Goal: Navigation & Orientation: Find specific page/section

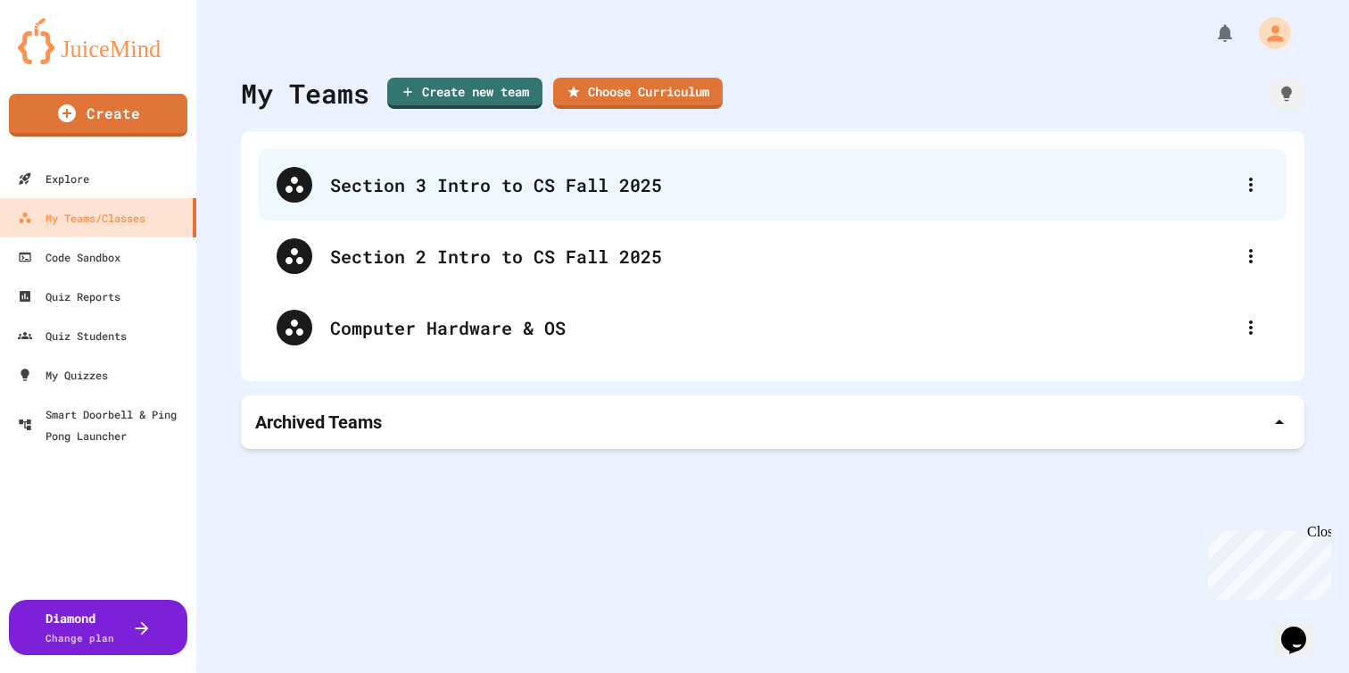
click at [563, 187] on div "Section 3 Intro to CS Fall 2025" at bounding box center [781, 184] width 903 height 27
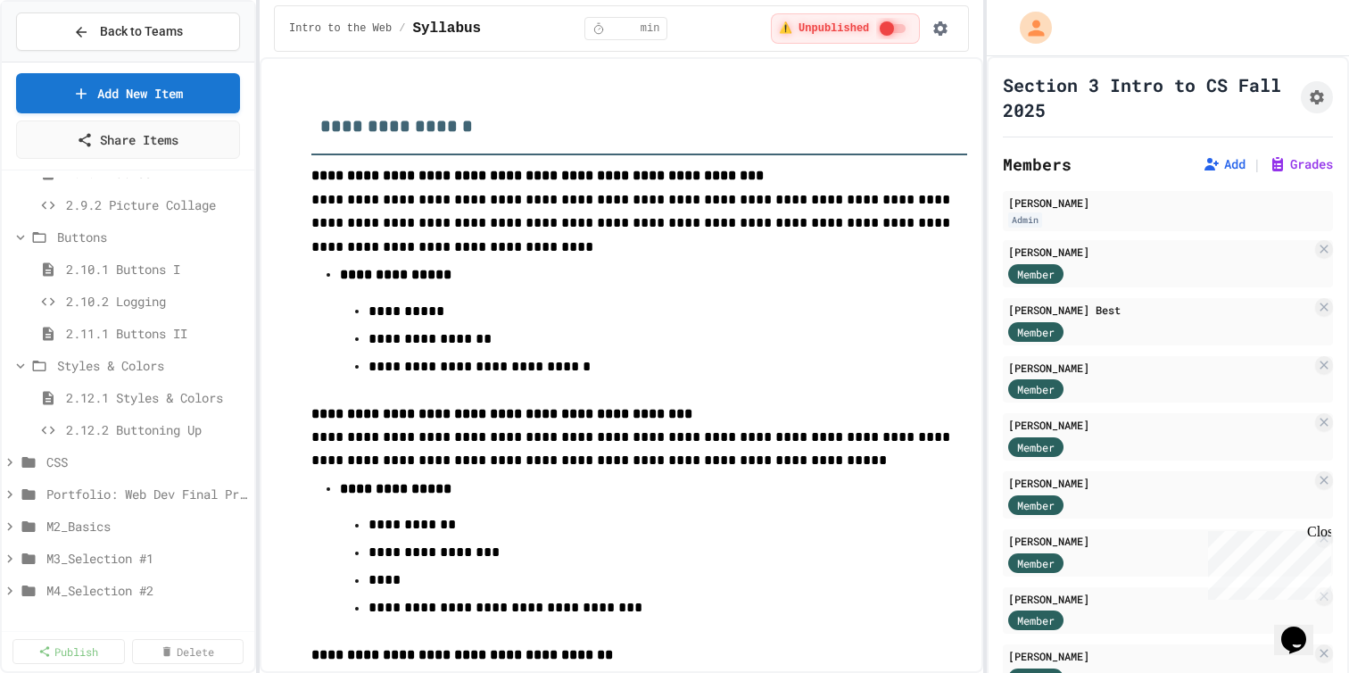
scroll to position [911, 0]
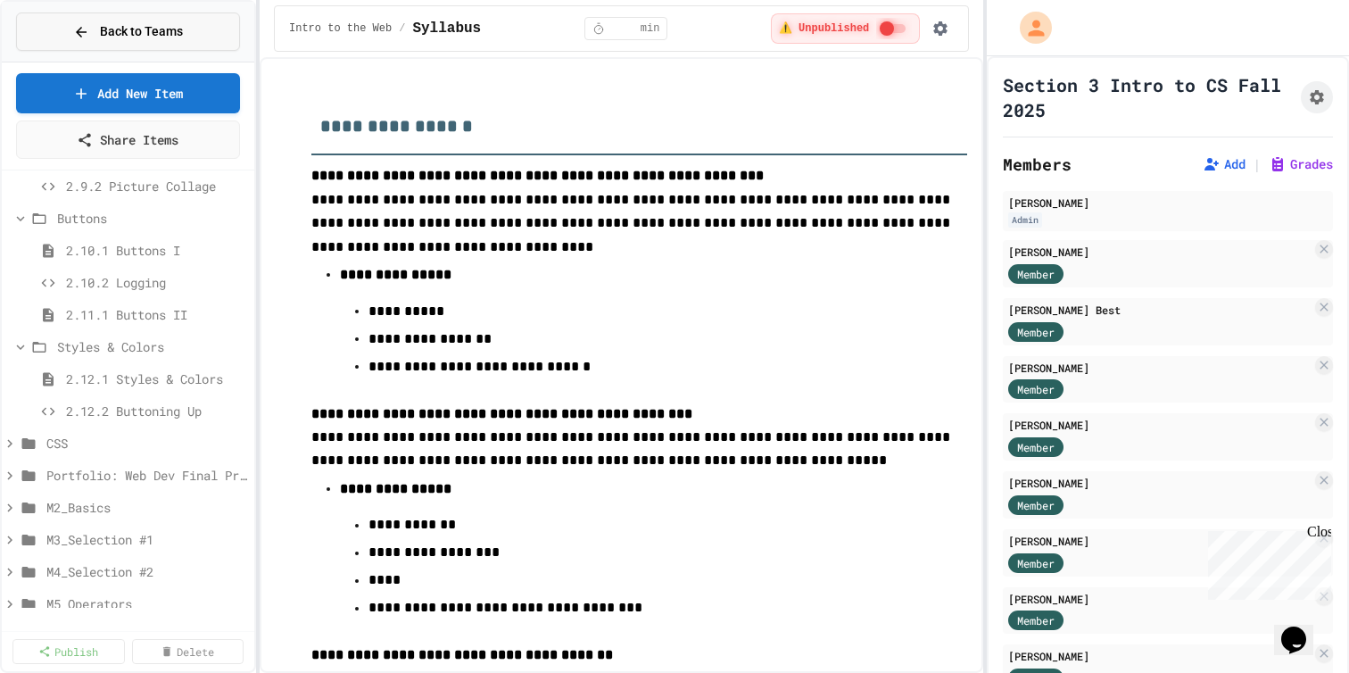
click at [190, 29] on button "Back to Teams" at bounding box center [128, 31] width 224 height 38
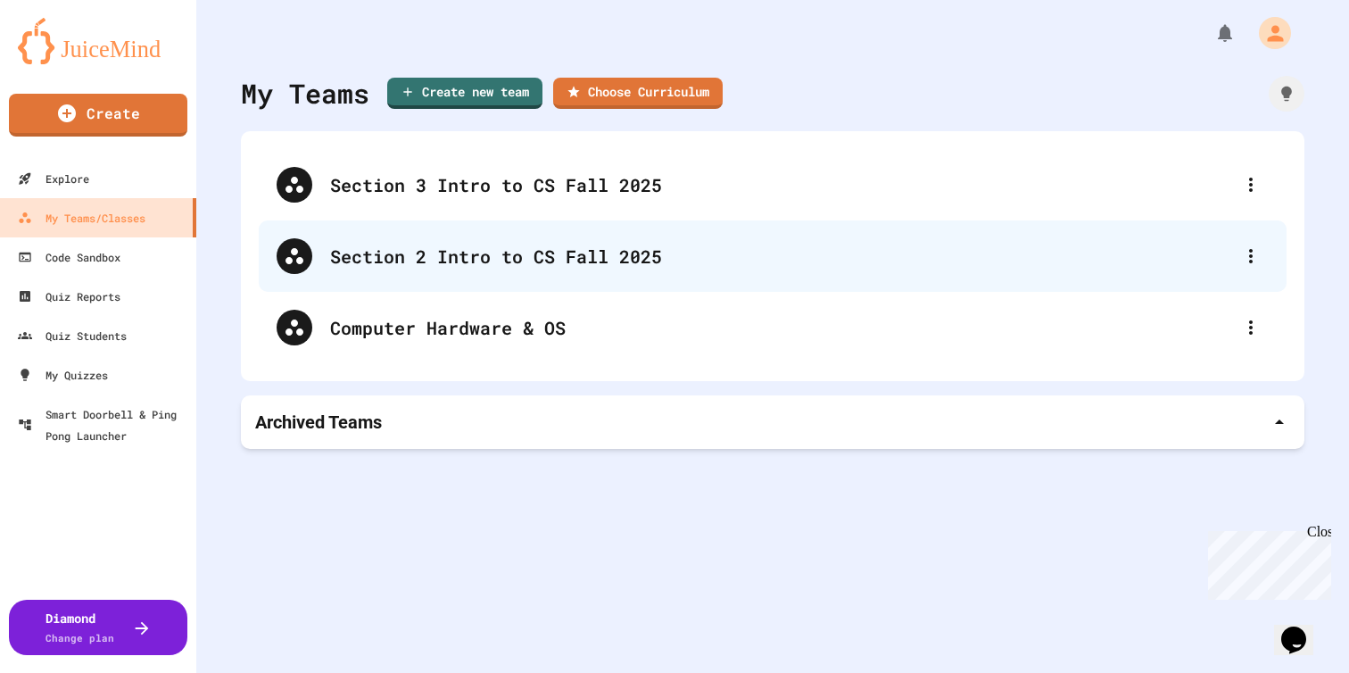
click at [436, 268] on div "Section 2 Intro to CS Fall 2025" at bounding box center [781, 256] width 903 height 27
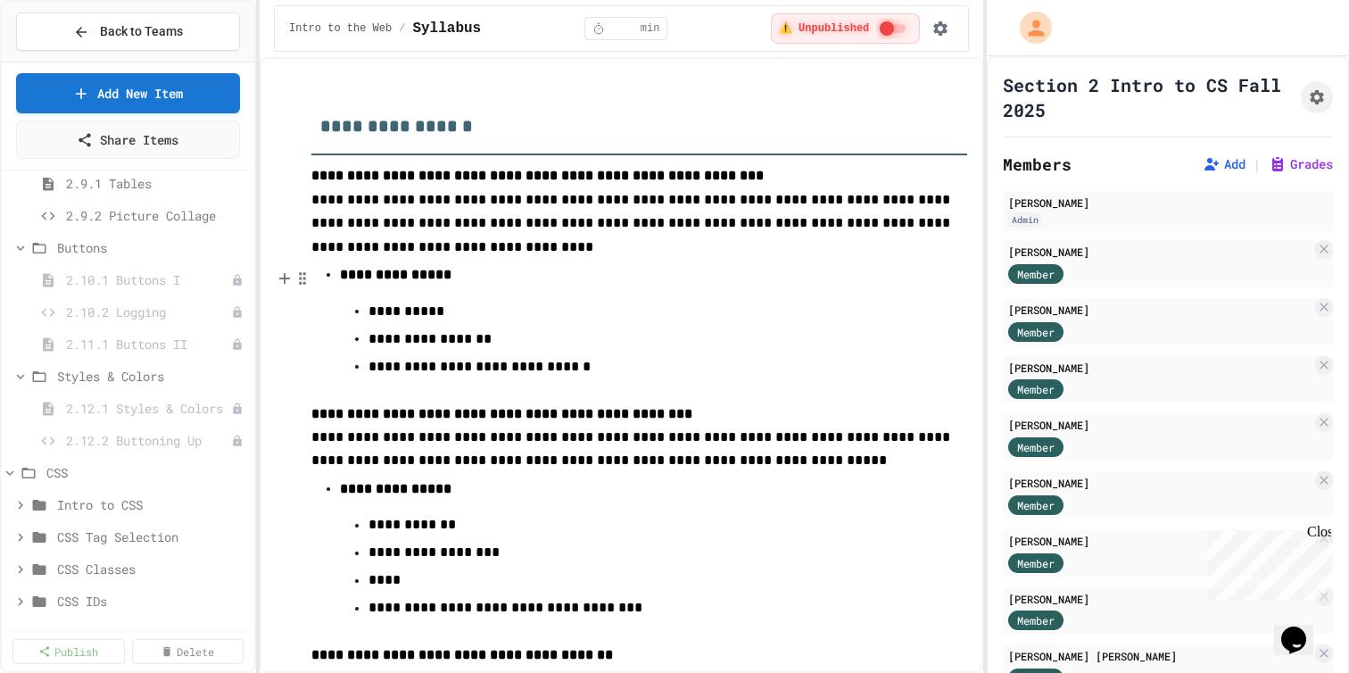
scroll to position [890, 0]
click at [125, 280] on span "2.10.1 Buttons I" at bounding box center [139, 270] width 147 height 19
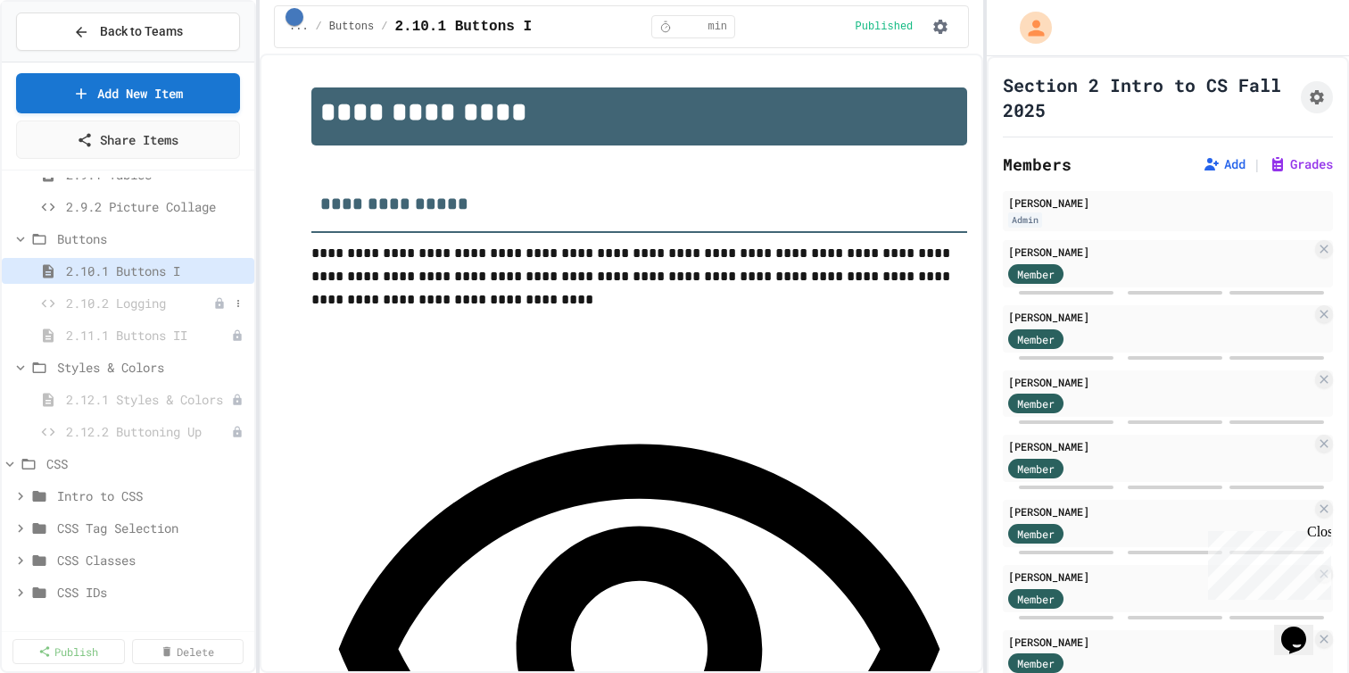
click at [154, 312] on span "2.10.2 Logging" at bounding box center [139, 303] width 147 height 19
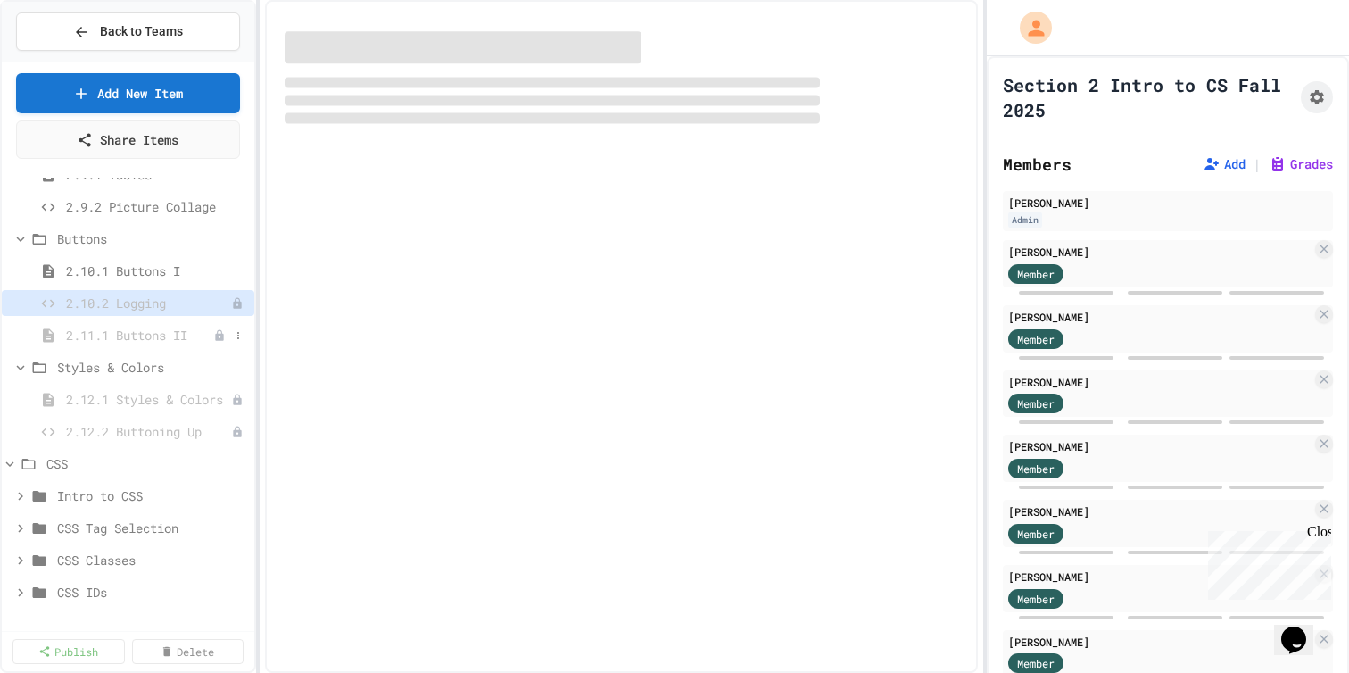
click at [122, 344] on span "2.11.1 Buttons II" at bounding box center [139, 335] width 147 height 19
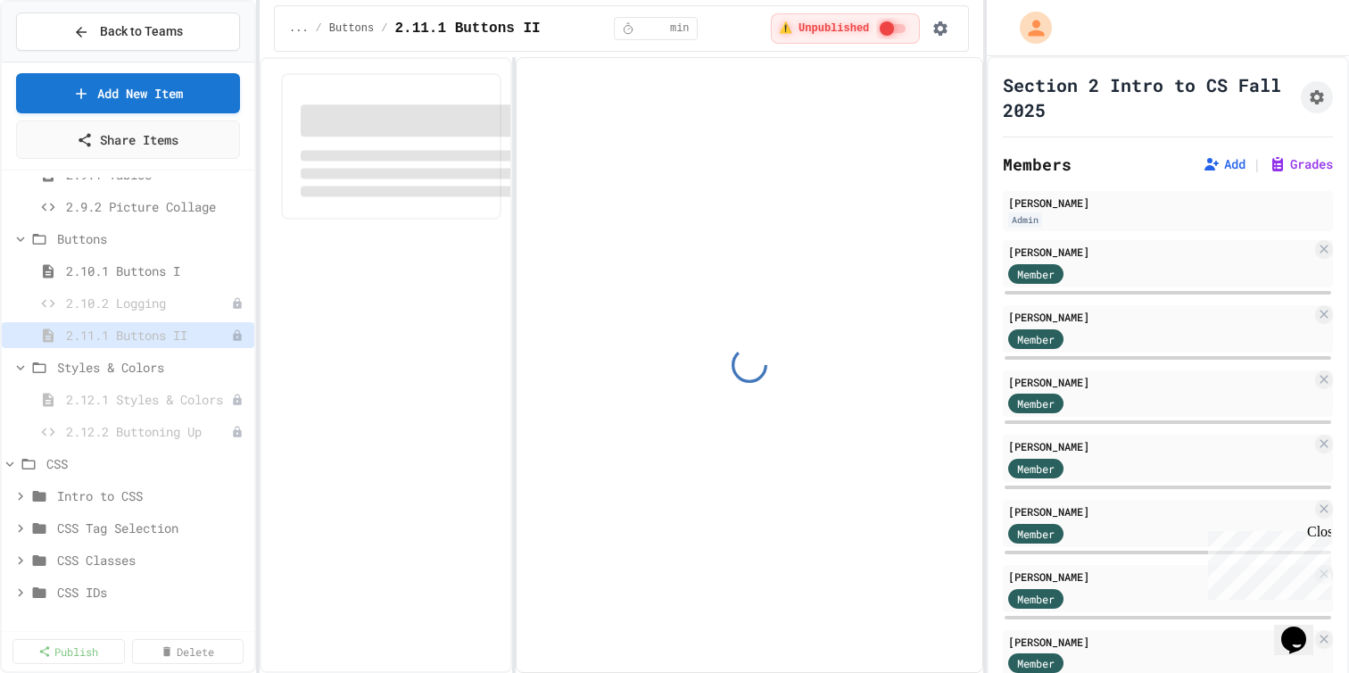
type input "**"
select select "***"
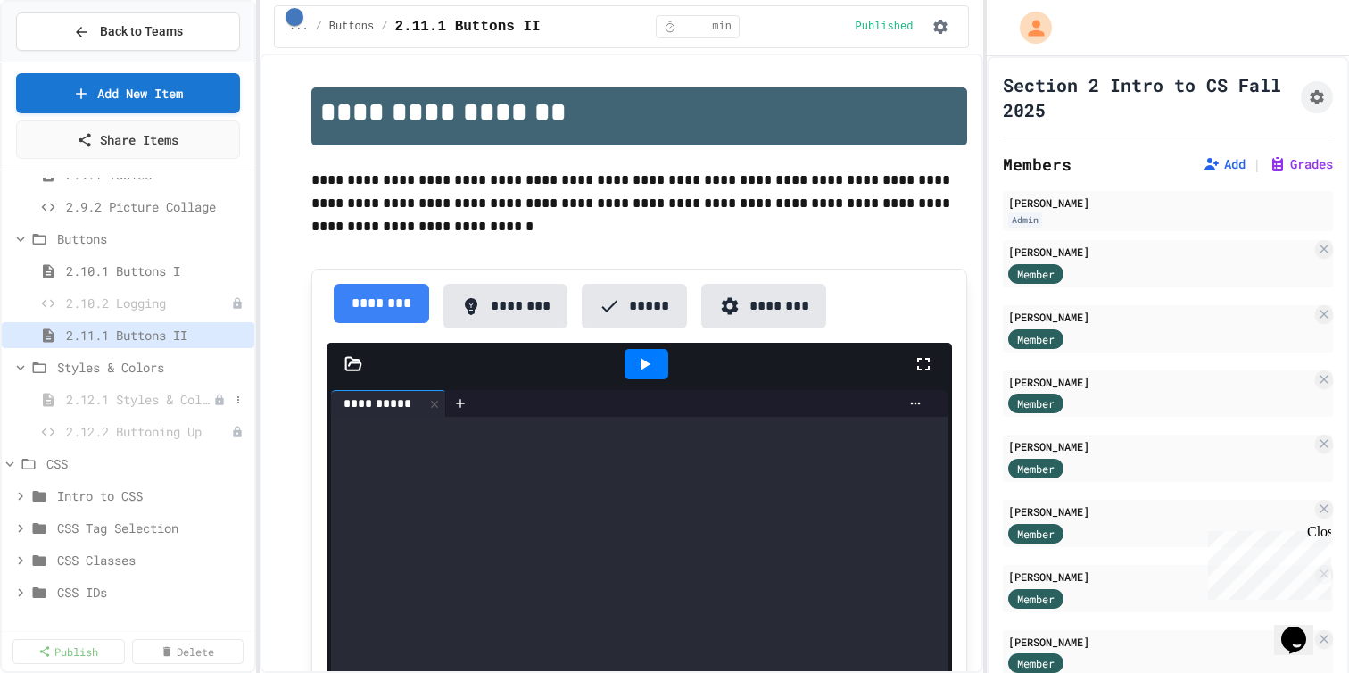
click at [140, 409] on span "2.12.1 Styles & Colors" at bounding box center [139, 399] width 147 height 19
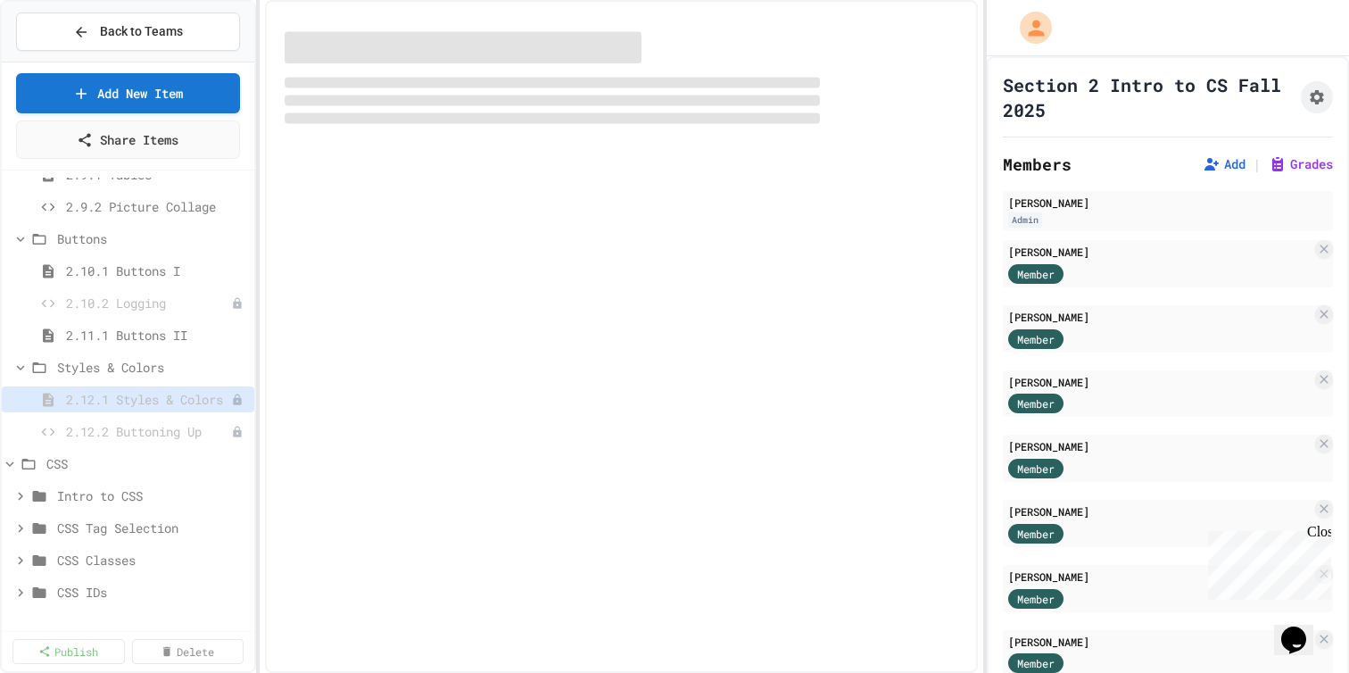
select select "***"
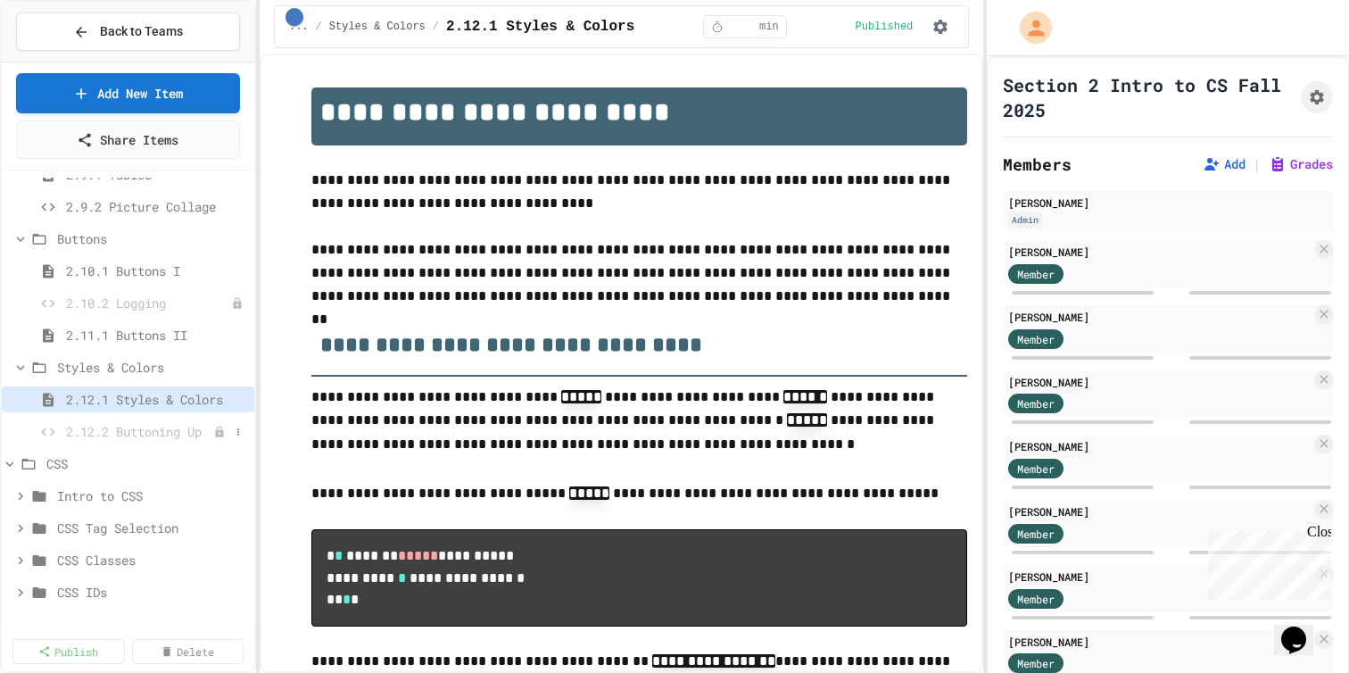
click at [144, 441] on span "2.12.2 Buttoning Up" at bounding box center [139, 431] width 147 height 19
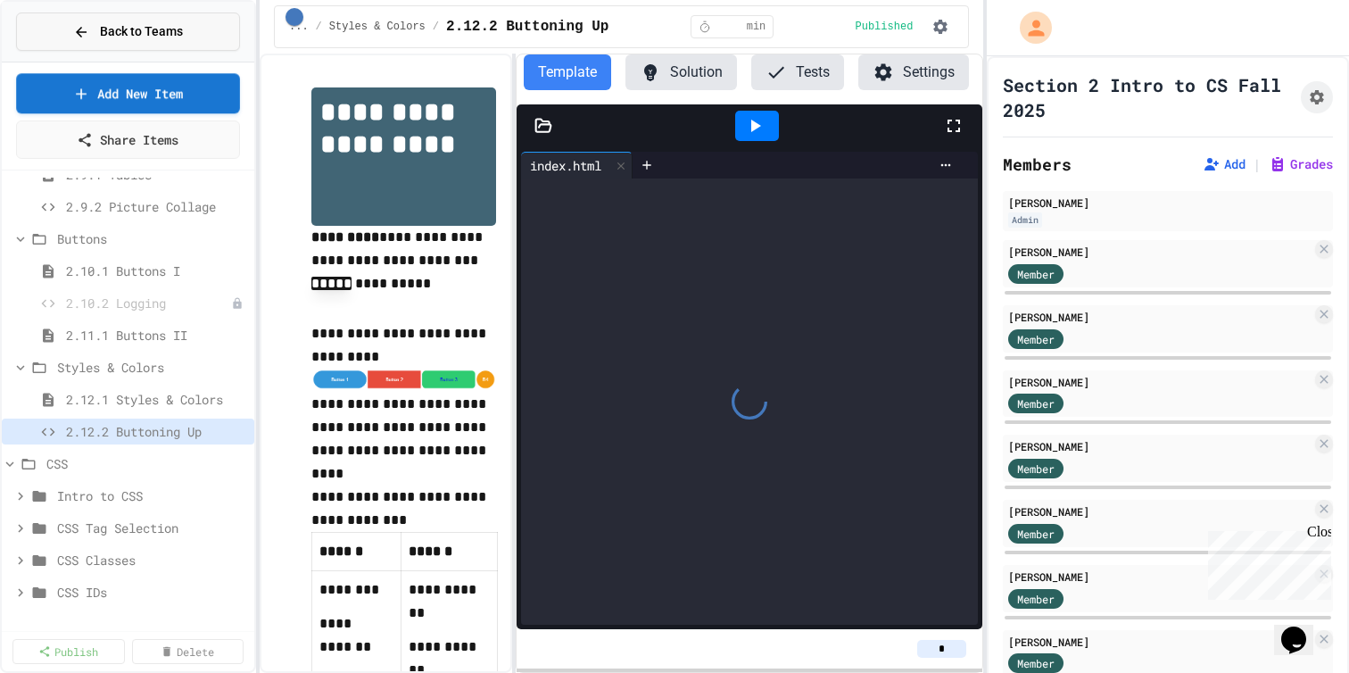
click at [139, 41] on span "Back to Teams" at bounding box center [141, 31] width 83 height 19
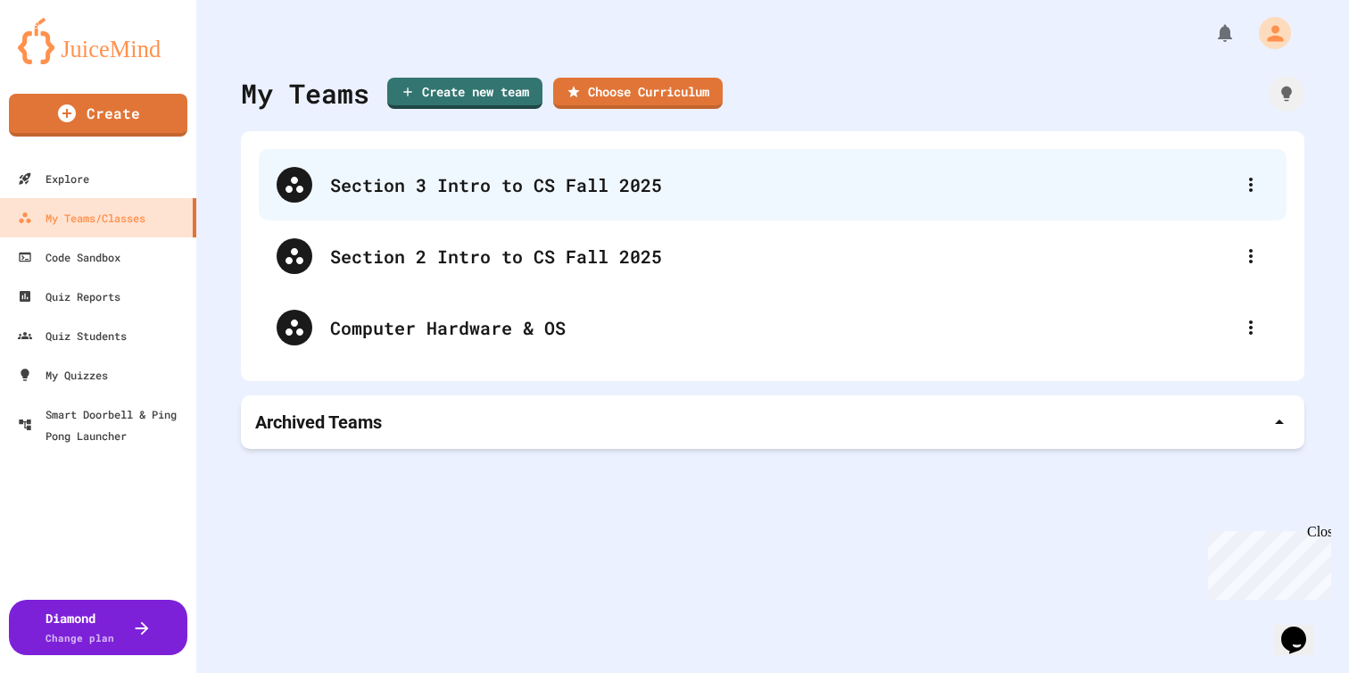
click at [595, 189] on div "Section 3 Intro to CS Fall 2025" at bounding box center [781, 184] width 903 height 27
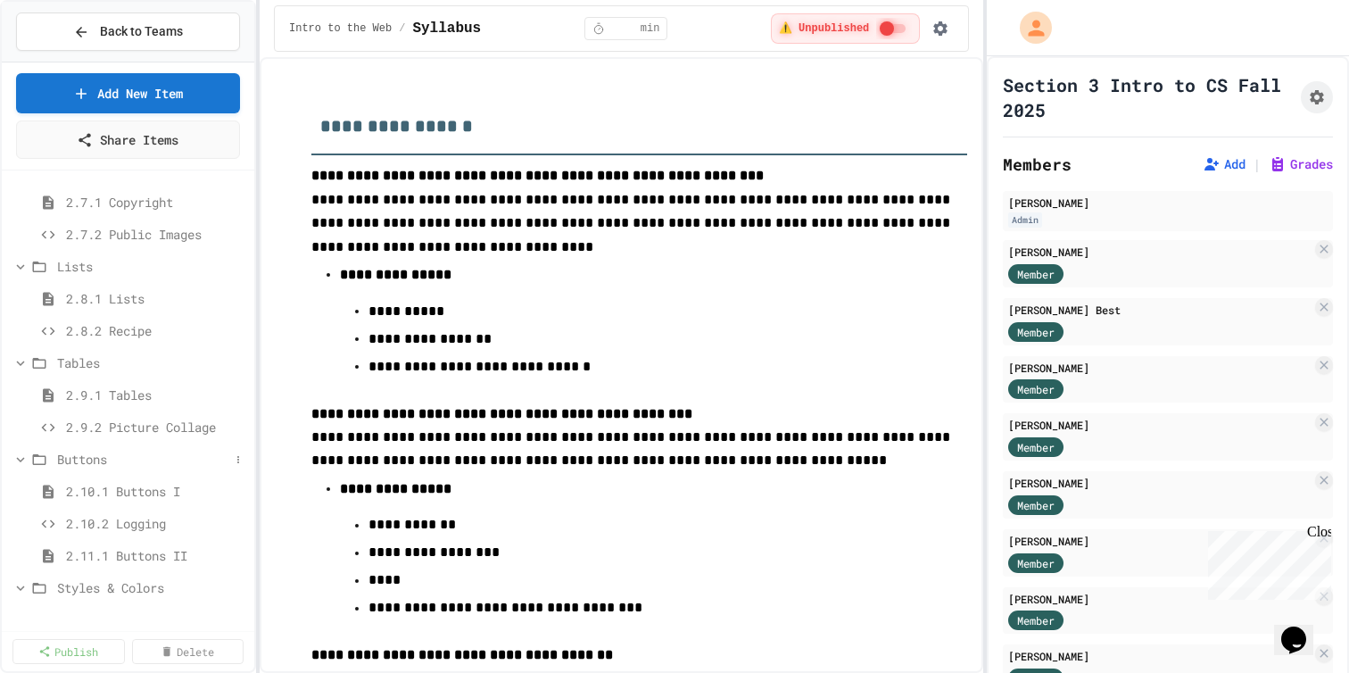
scroll to position [678, 0]
click at [131, 525] on span "2.10.2 Logging" at bounding box center [147, 515] width 163 height 19
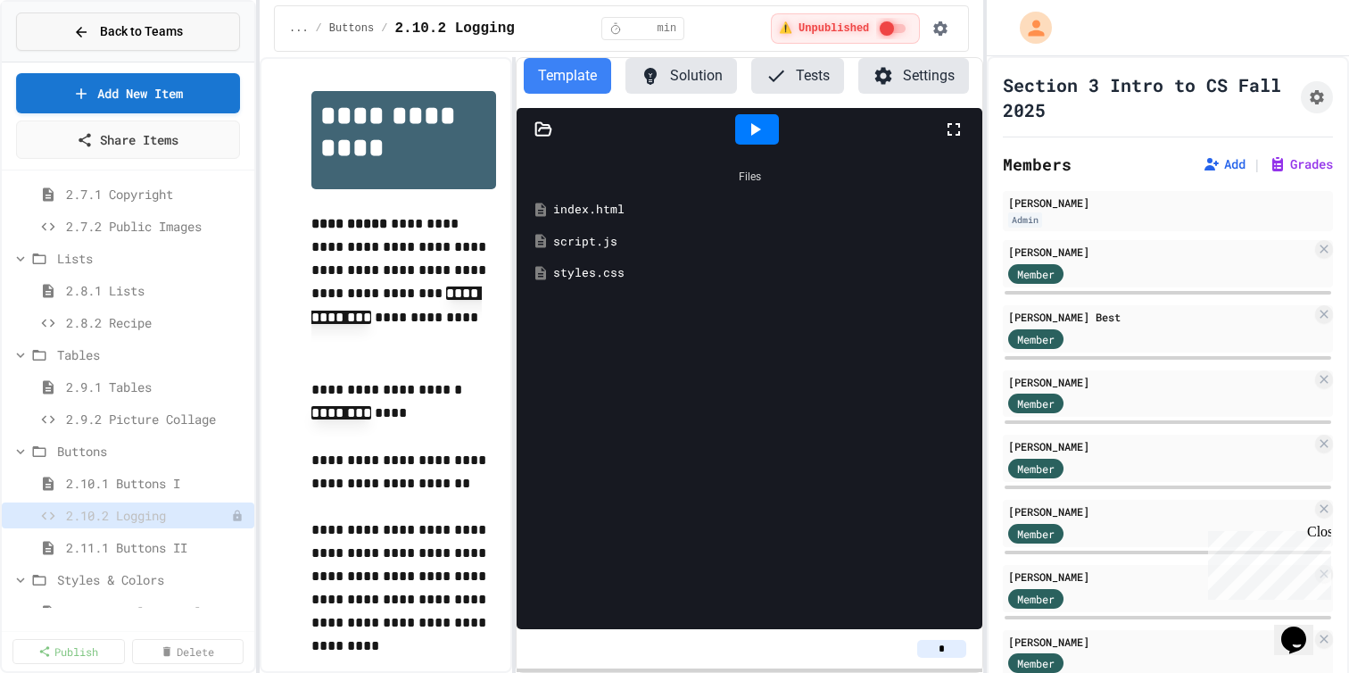
click at [128, 39] on span "Back to Teams" at bounding box center [141, 31] width 83 height 19
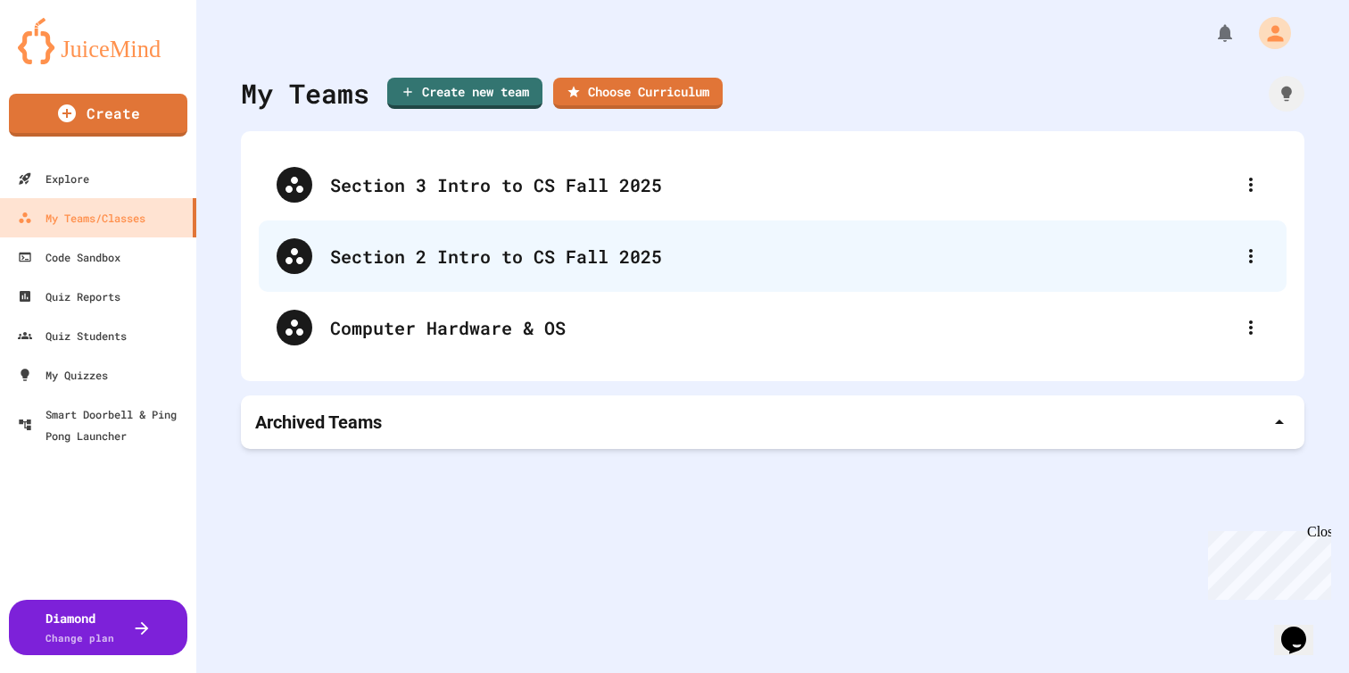
click at [536, 245] on div "Section 2 Intro to CS Fall 2025" at bounding box center [781, 256] width 903 height 27
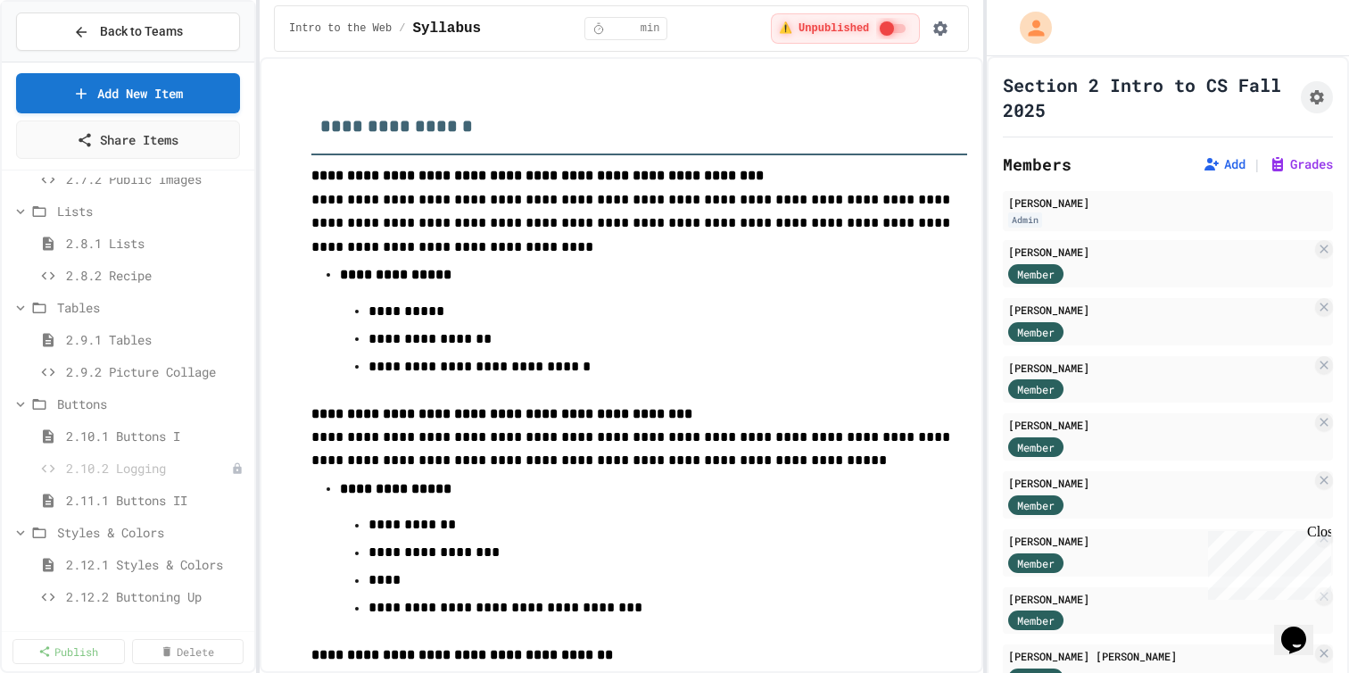
scroll to position [729, 0]
click at [173, 35] on span "Back to Teams" at bounding box center [141, 31] width 83 height 19
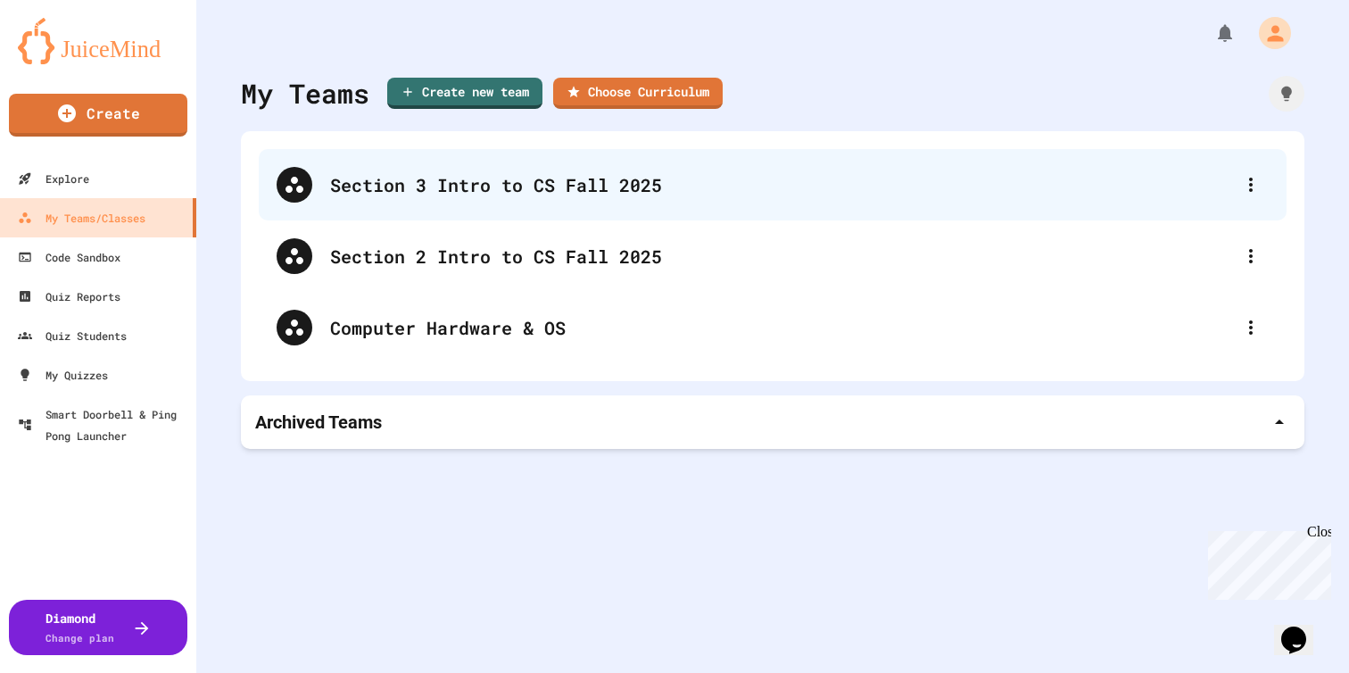
click at [731, 180] on div "Section 3 Intro to CS Fall 2025" at bounding box center [781, 184] width 903 height 27
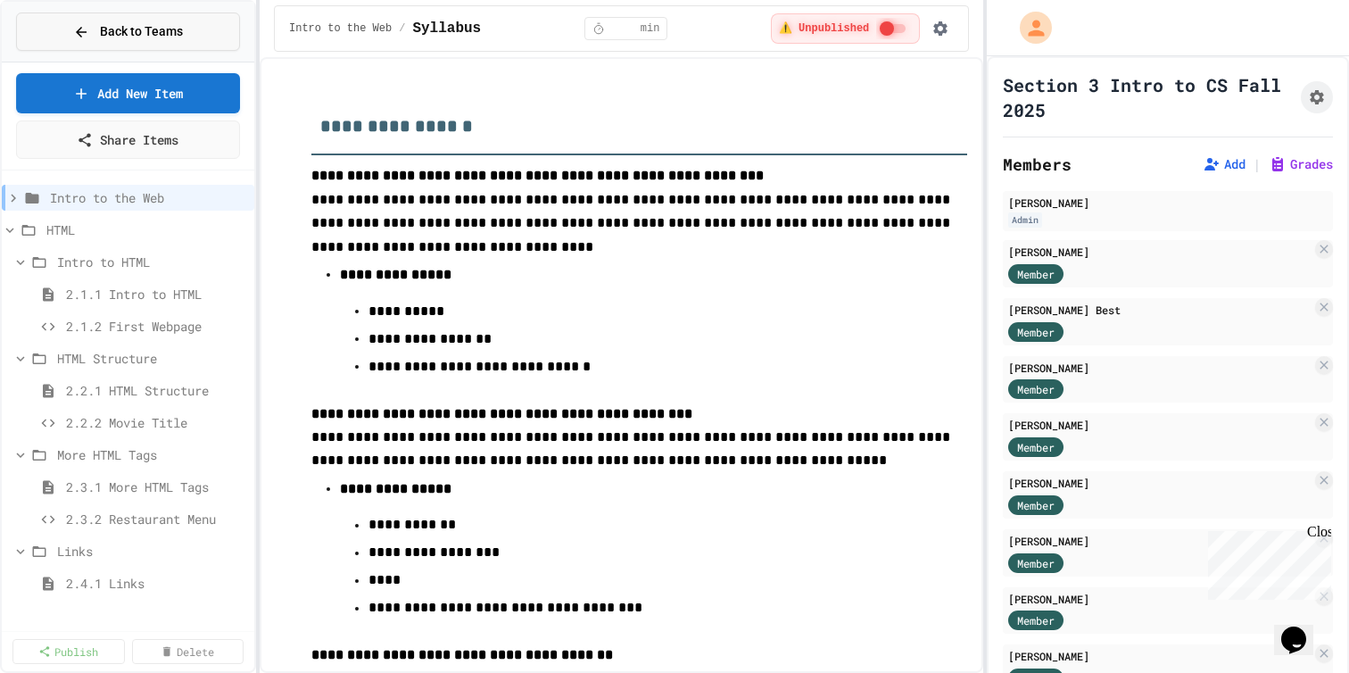
click at [178, 35] on span "Back to Teams" at bounding box center [141, 31] width 83 height 19
